Goal: Task Accomplishment & Management: Manage account settings

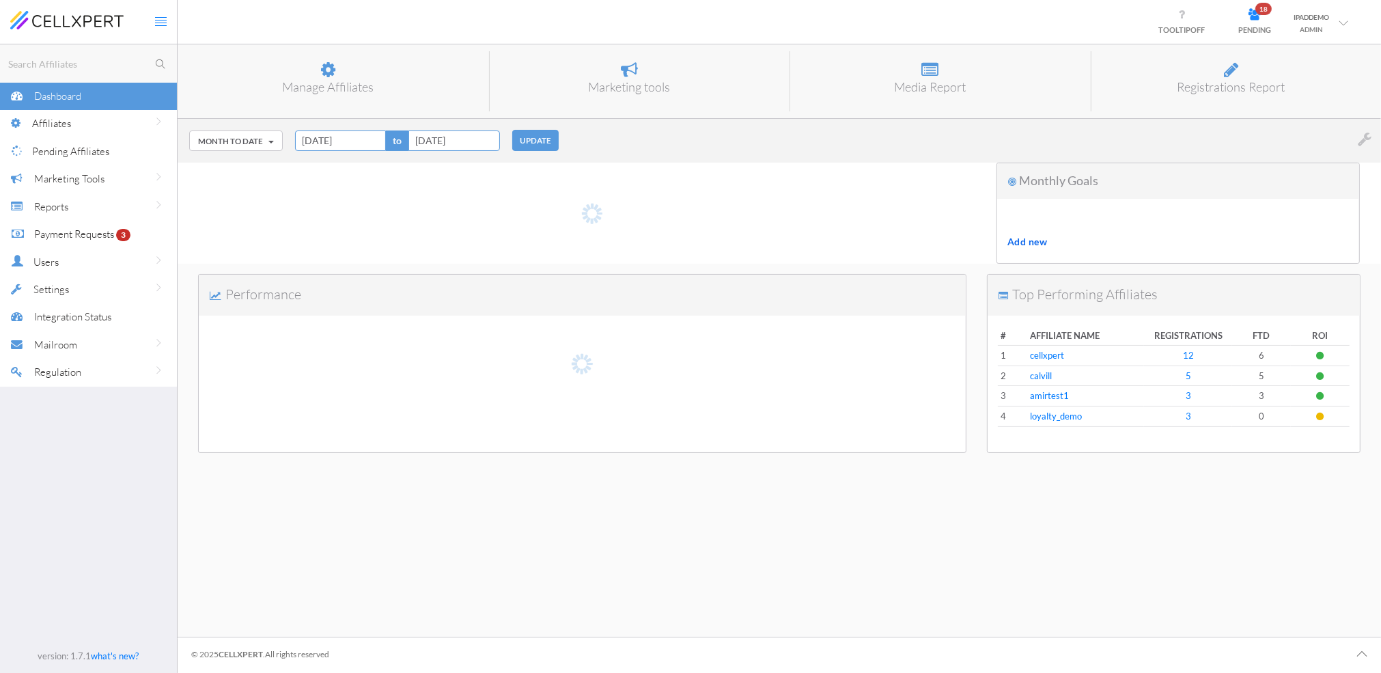
click at [660, 134] on div "Month to Date Today Yesterday Last 7 Days Last 30 Days Week to Date Month to Da…" at bounding box center [779, 141] width 1203 height 44
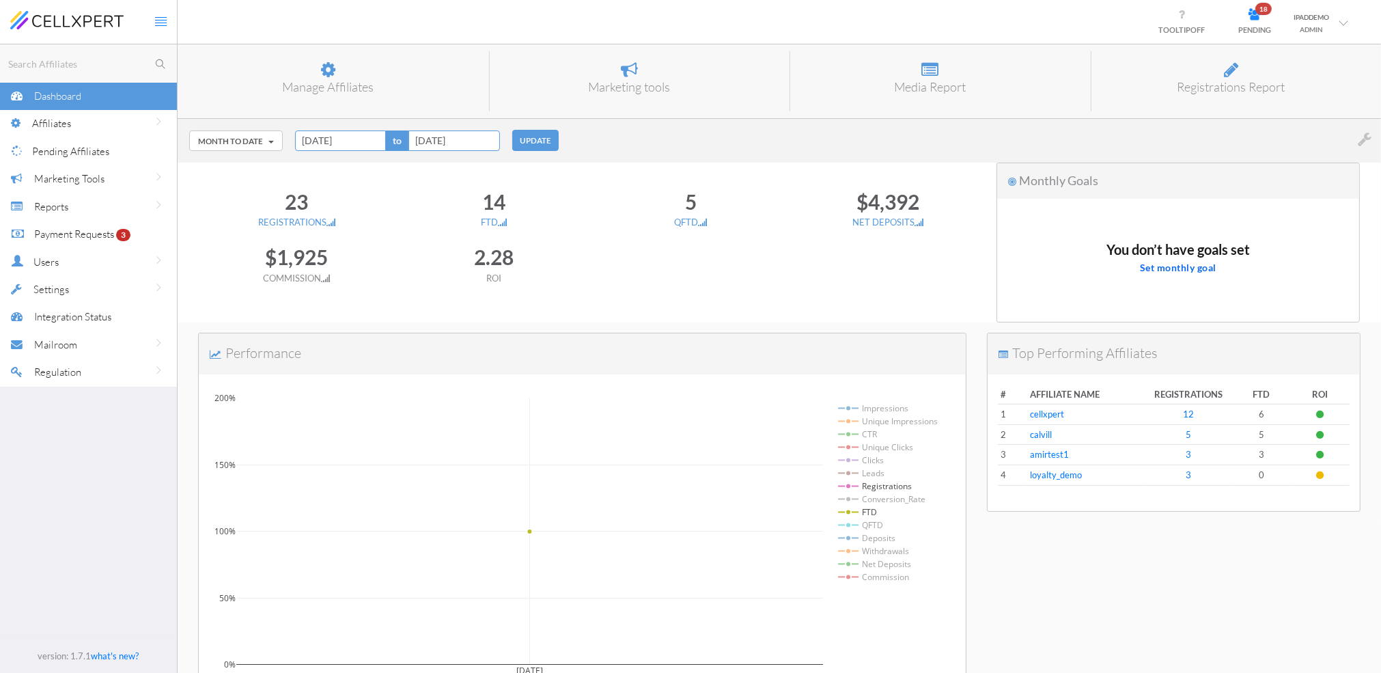
click at [71, 222] on div "Payment Requests 3" at bounding box center [87, 234] width 107 height 28
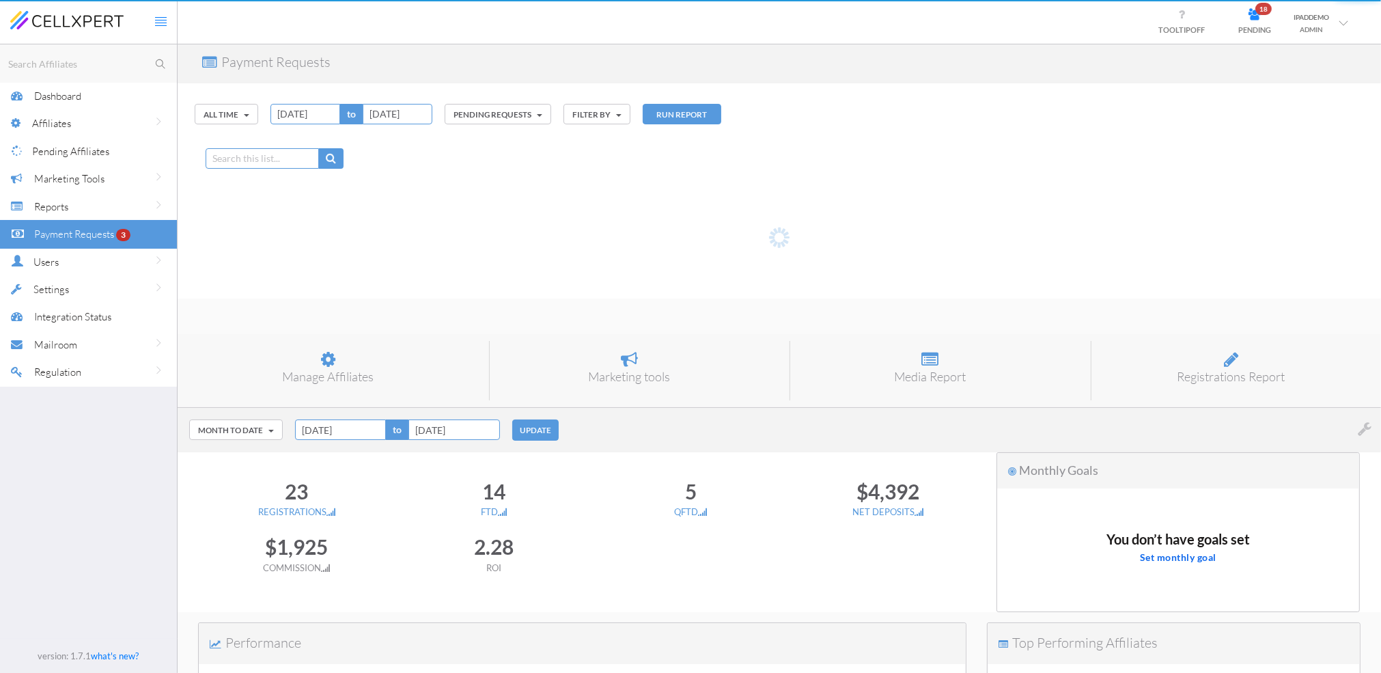
click at [68, 210] on span "Reports" at bounding box center [51, 206] width 34 height 13
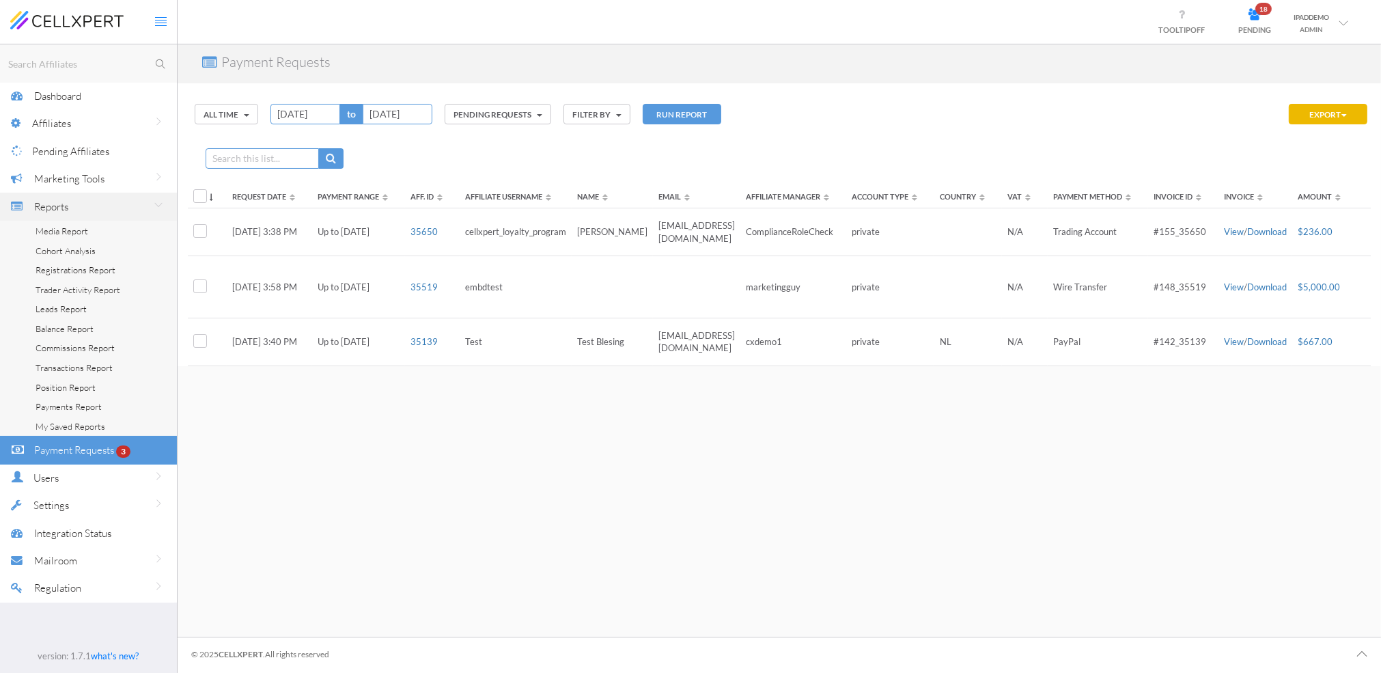
click at [66, 58] on input "text" at bounding box center [90, 63] width 171 height 17
type input "2288"
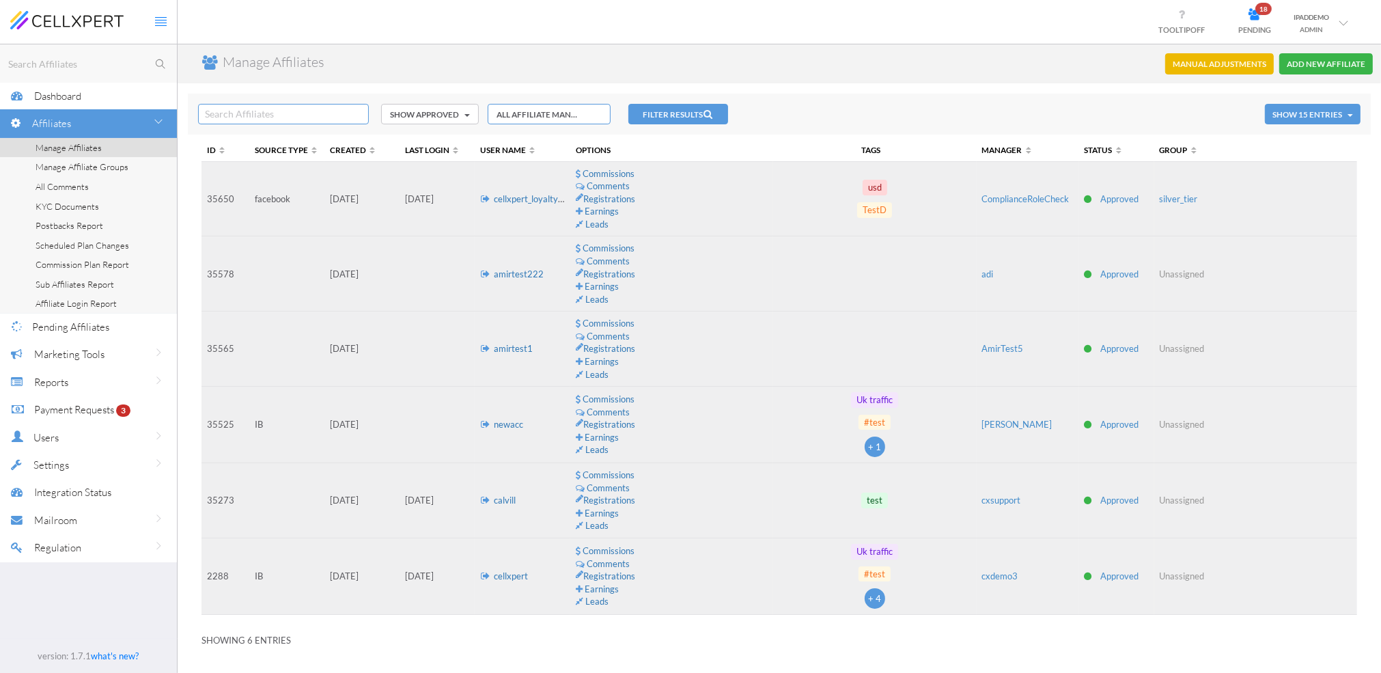
click at [512, 579] on link "cellxpert" at bounding box center [511, 575] width 34 height 11
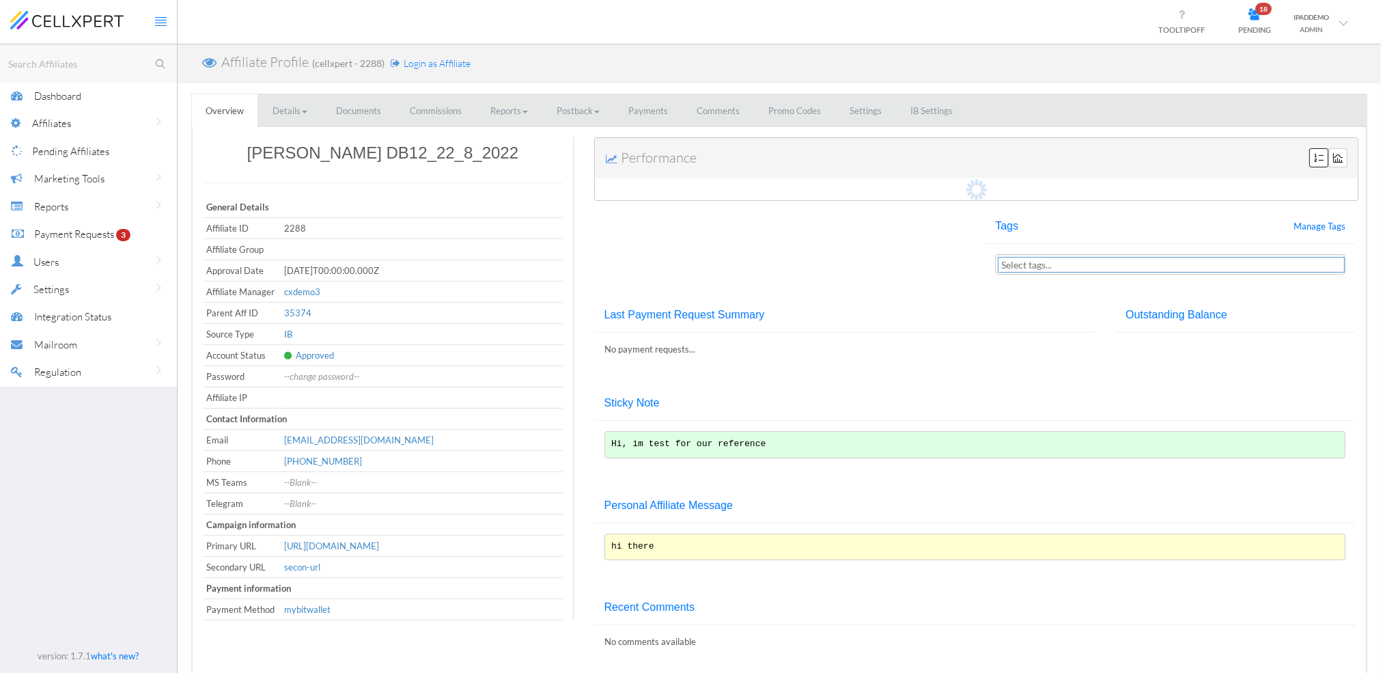
click at [867, 115] on link "Settings" at bounding box center [865, 110] width 59 height 33
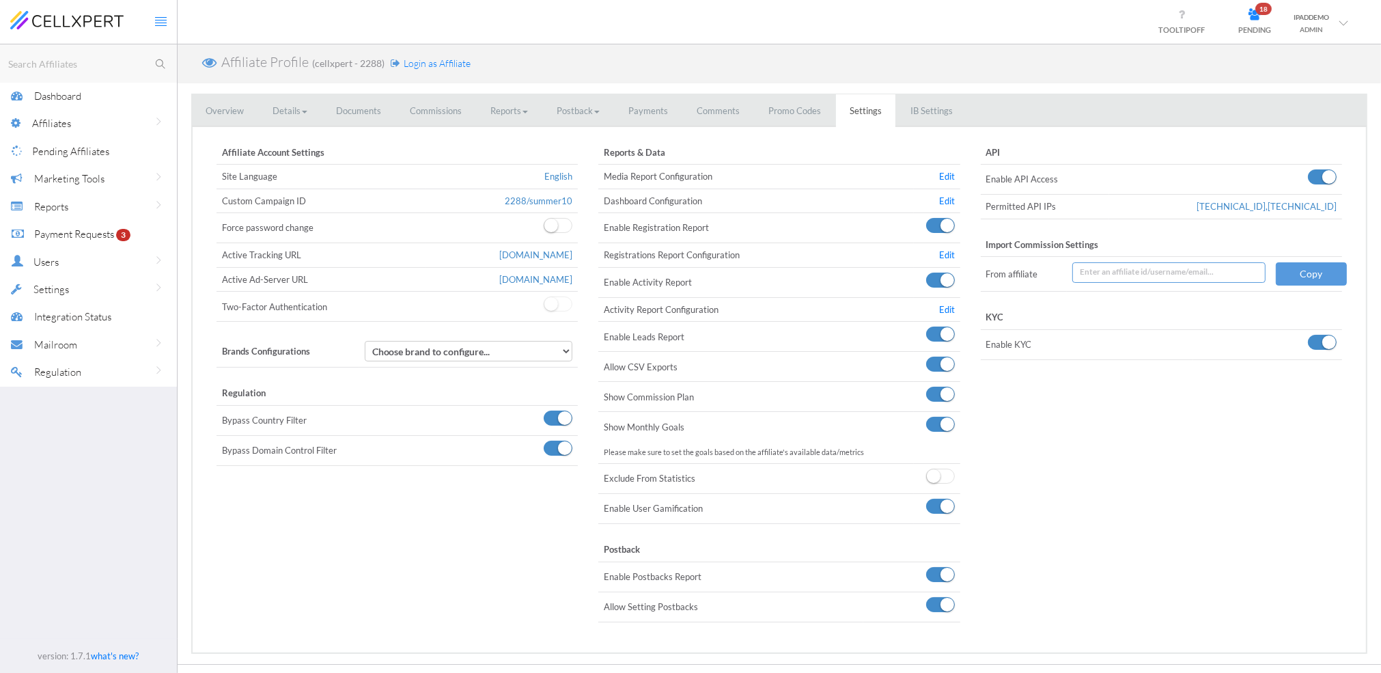
click at [950, 173] on link "Edit" at bounding box center [947, 176] width 16 height 11
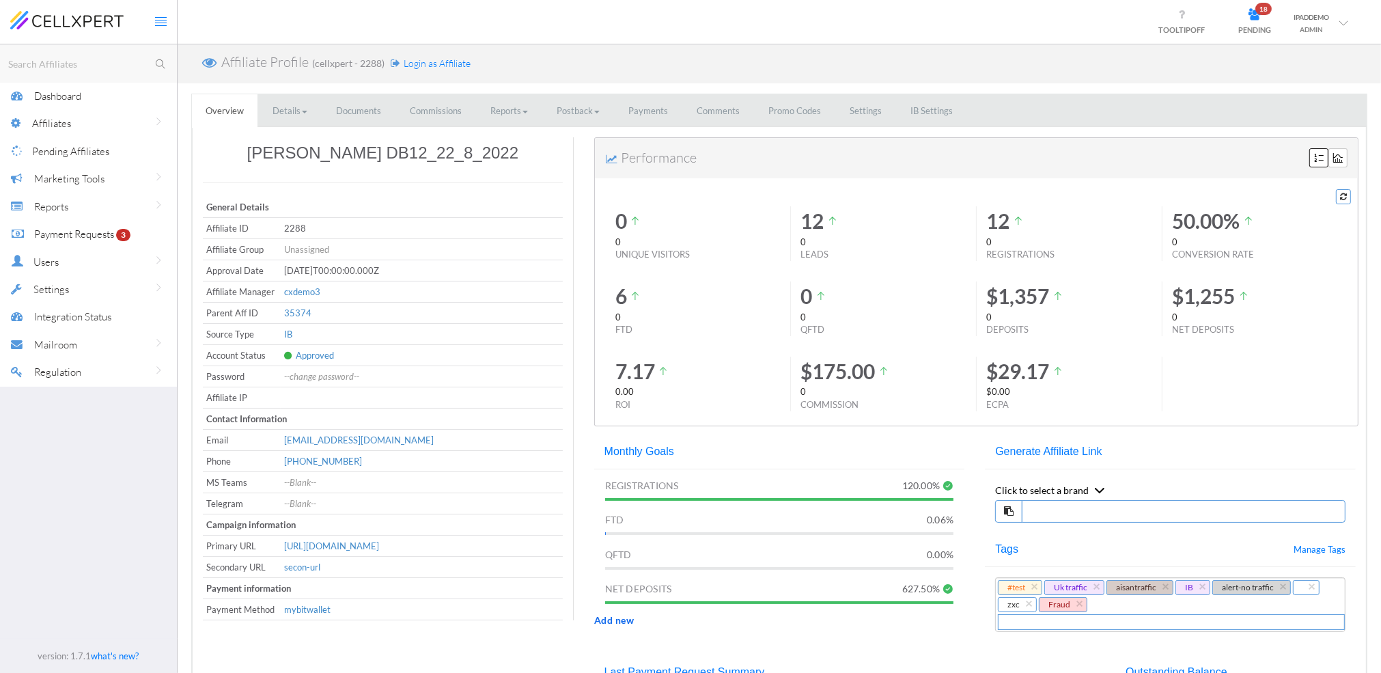
click at [662, 89] on div "Affiliate Profile (cellxpert - 2288) Login as Affiliate Overview Details Person…" at bounding box center [779, 654] width 1183 height 1220
click at [1336, 38] on link "IPADDEMO ADMIN" at bounding box center [1320, 22] width 75 height 42
click at [1293, 51] on link "Logout" at bounding box center [1304, 54] width 112 height 21
click at [1328, 28] on div "ADMIN" at bounding box center [1312, 29] width 36 height 12
click at [1290, 55] on link "Logout" at bounding box center [1304, 54] width 112 height 21
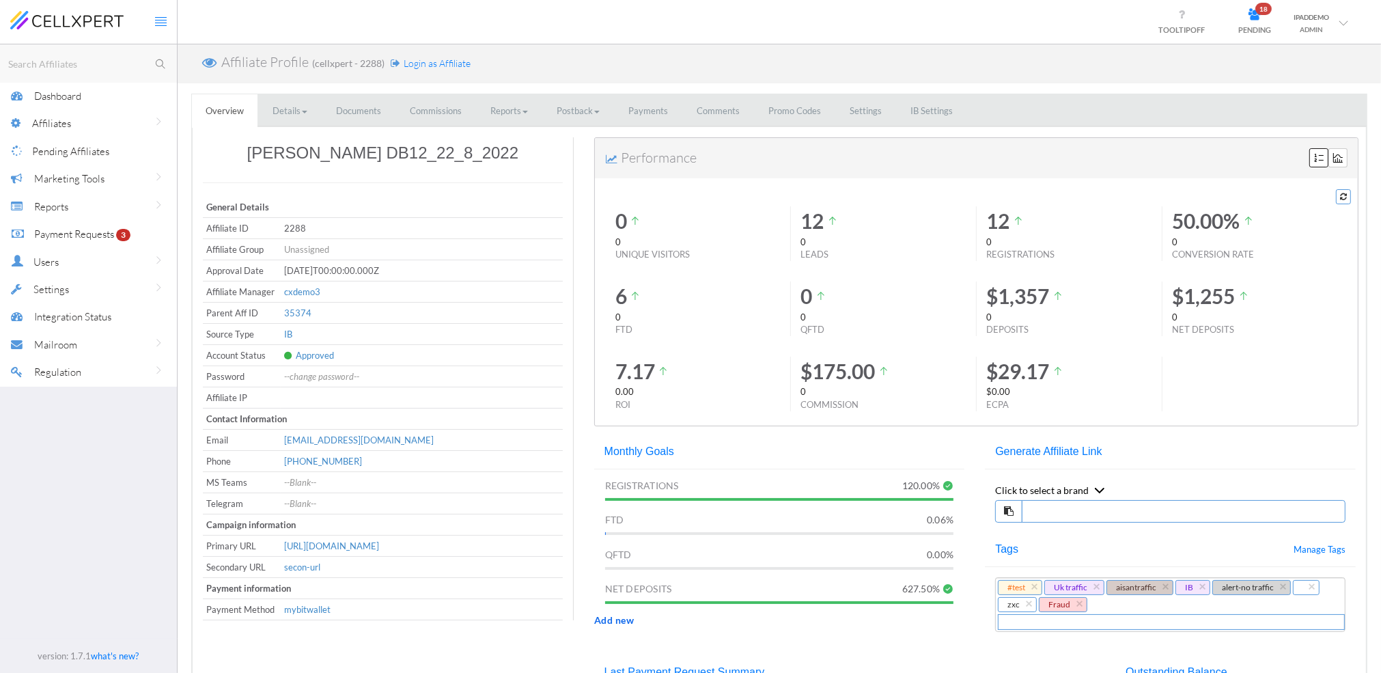
click at [934, 67] on div "Affiliate Profile (cellxpert - 2288) Login as Affiliate" at bounding box center [779, 63] width 1203 height 39
click at [1319, 27] on div "ADMIN" at bounding box center [1312, 29] width 36 height 12
click at [1300, 55] on link "Logout" at bounding box center [1304, 54] width 112 height 21
